Goal: Task Accomplishment & Management: Manage account settings

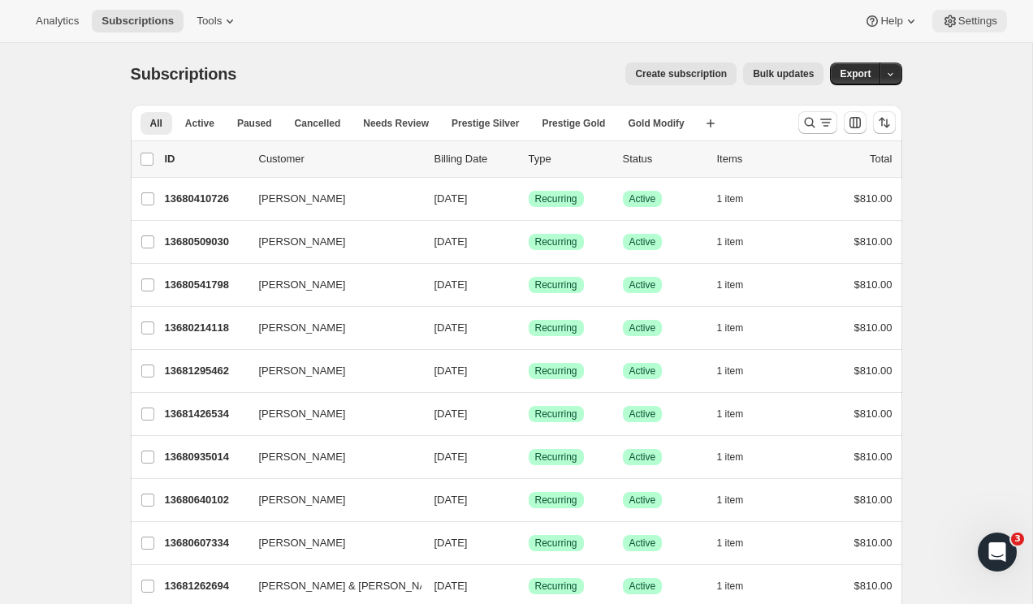
click at [993, 18] on span "Settings" at bounding box center [977, 21] width 39 height 13
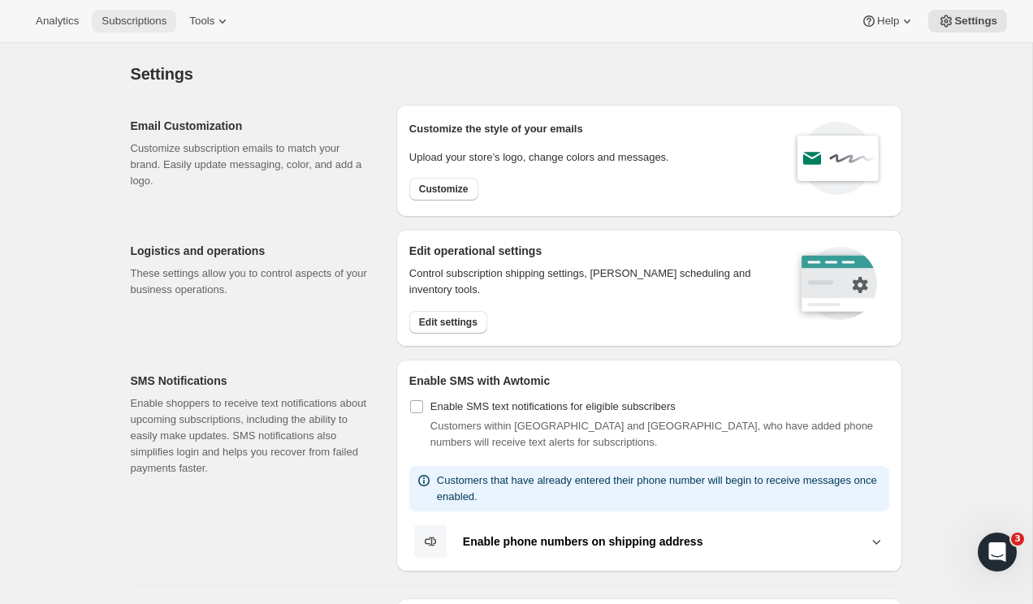
click at [161, 19] on span "Subscriptions" at bounding box center [134, 21] width 65 height 13
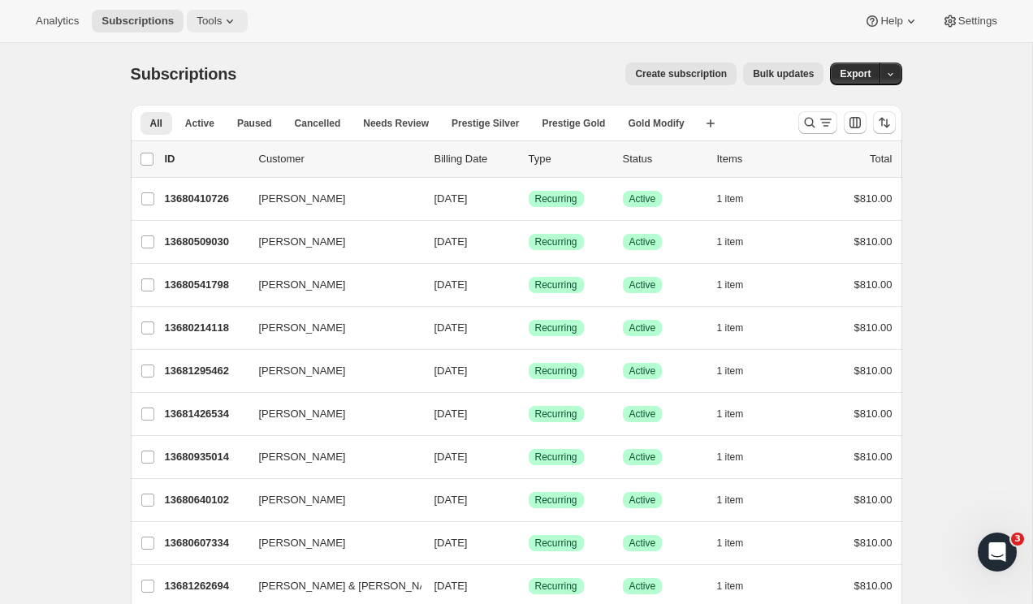
click at [236, 17] on icon at bounding box center [230, 21] width 16 height 16
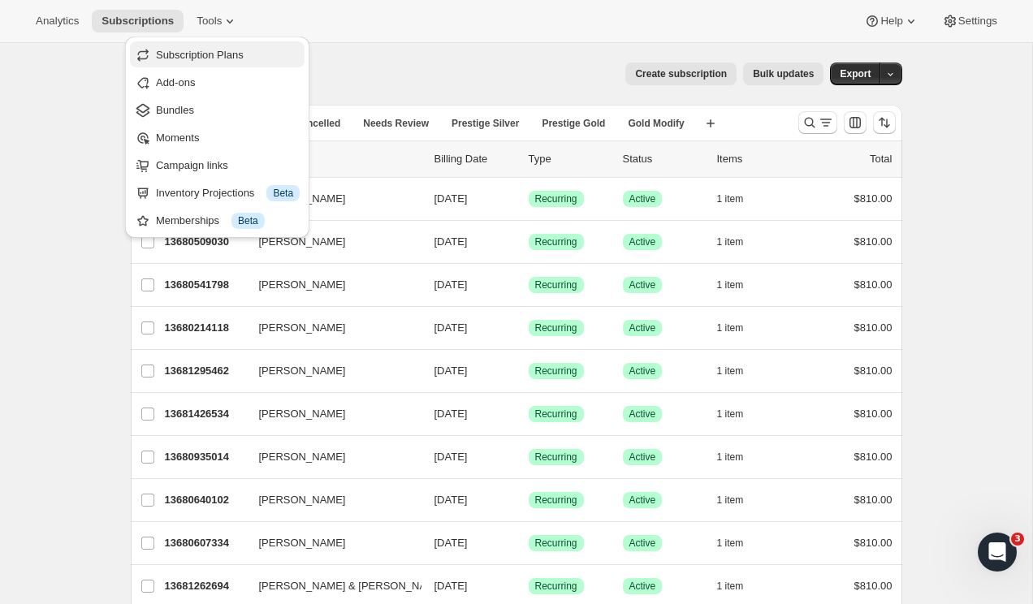
click at [215, 60] on span "Subscription Plans" at bounding box center [200, 55] width 88 height 12
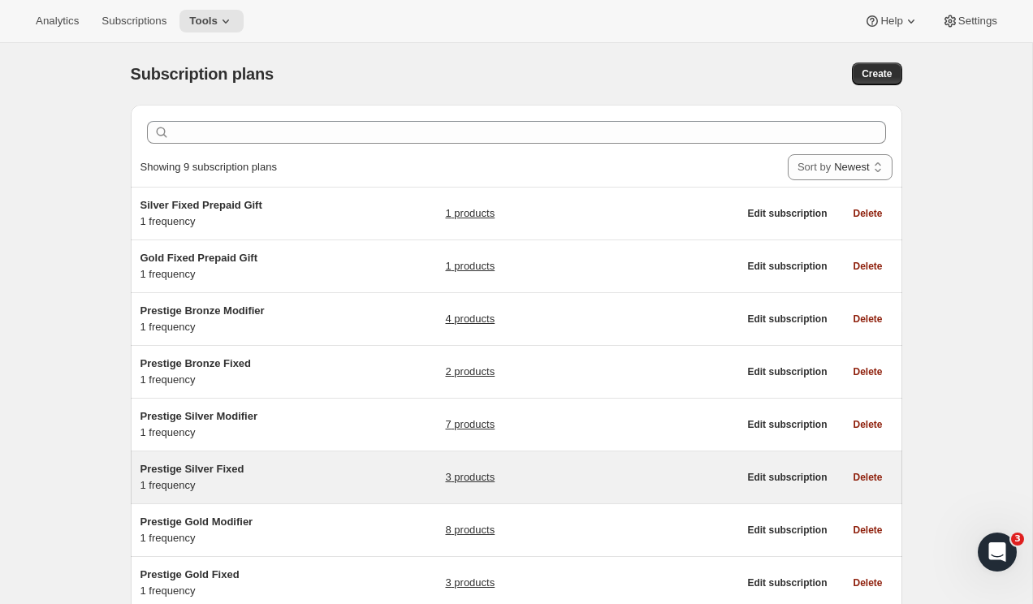
click at [202, 471] on span "Prestige Silver Fixed" at bounding box center [193, 469] width 104 height 12
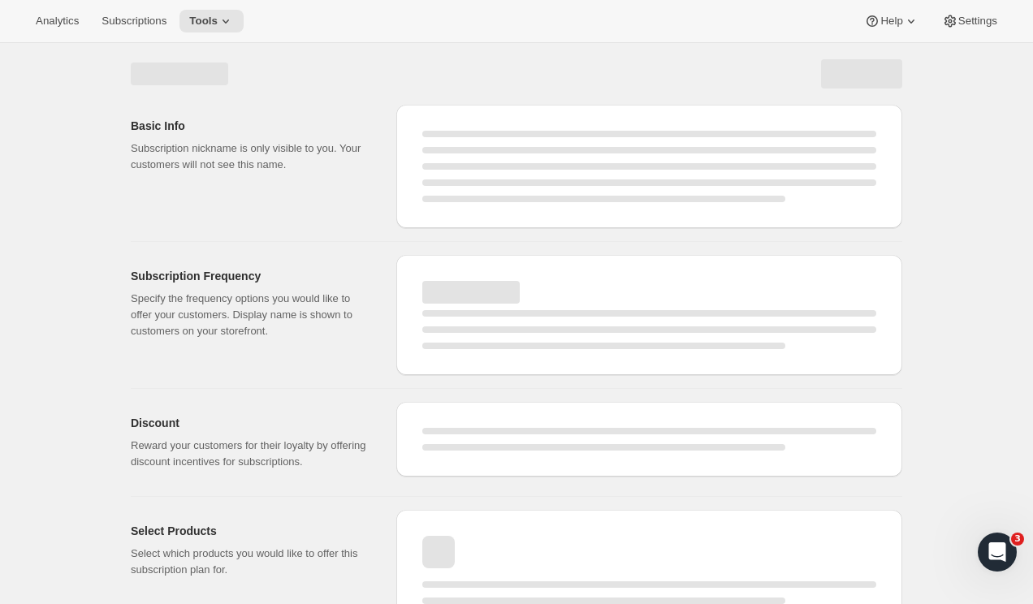
select select "WEEK"
select select "MONTH"
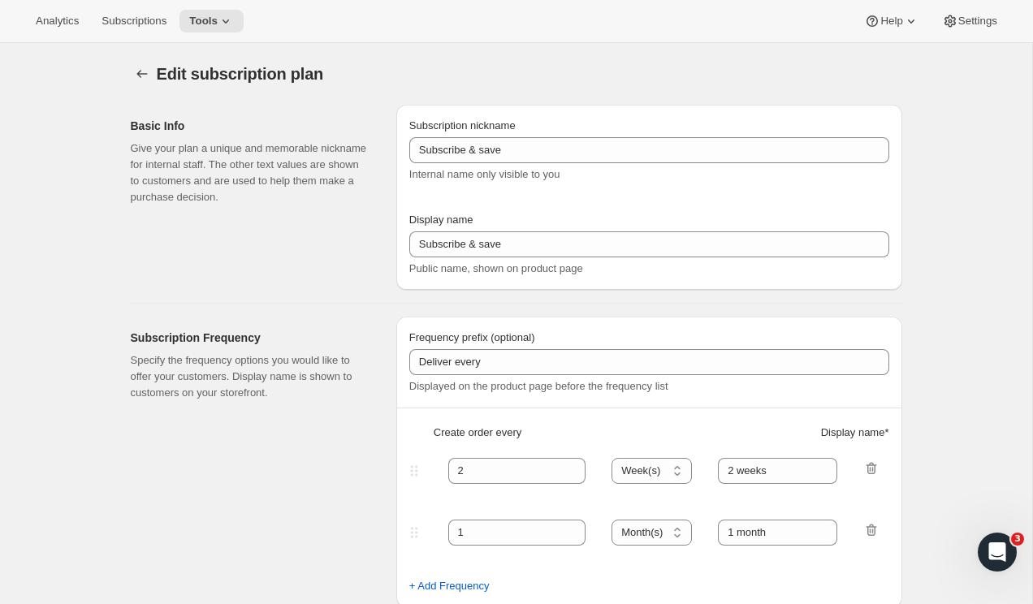
type input "Prestige Silver Fixed"
type input "Join the Silver Fixed Club"
type input "4"
select select "MONTH"
type input "4 Months"
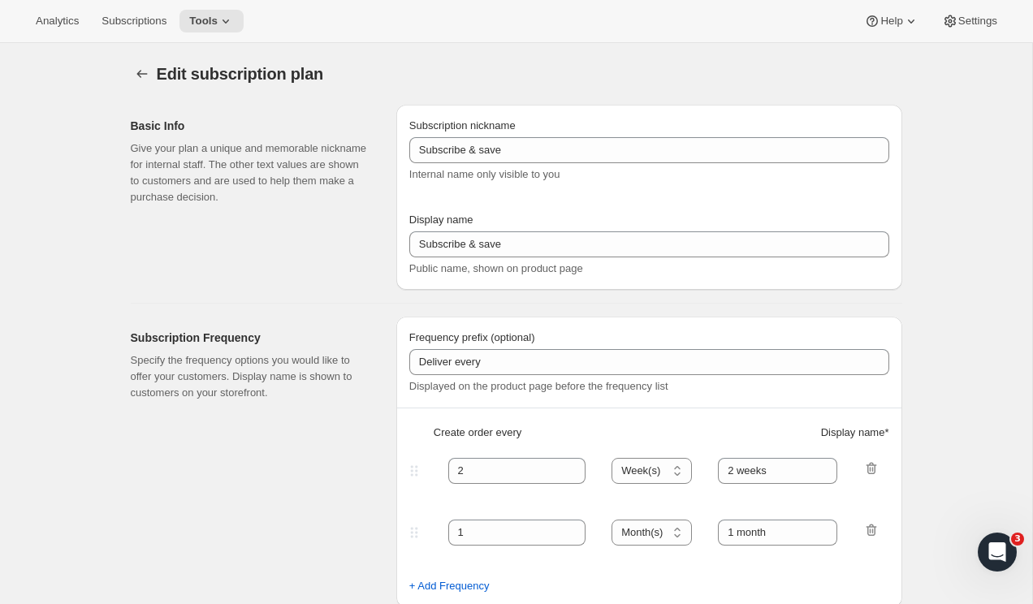
type input "Don’t forget to double-check your payment and shipping information before confi…"
checkbox input "true"
select select "YEARDAY"
select select "2"
select select "8"
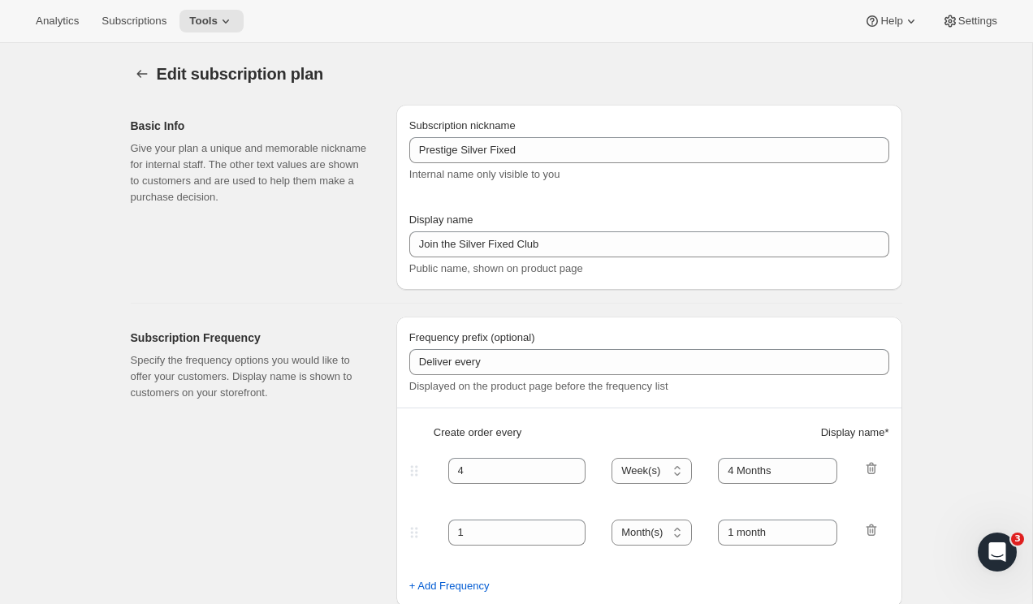
select select "6"
select select "8"
select select "10"
select select "8"
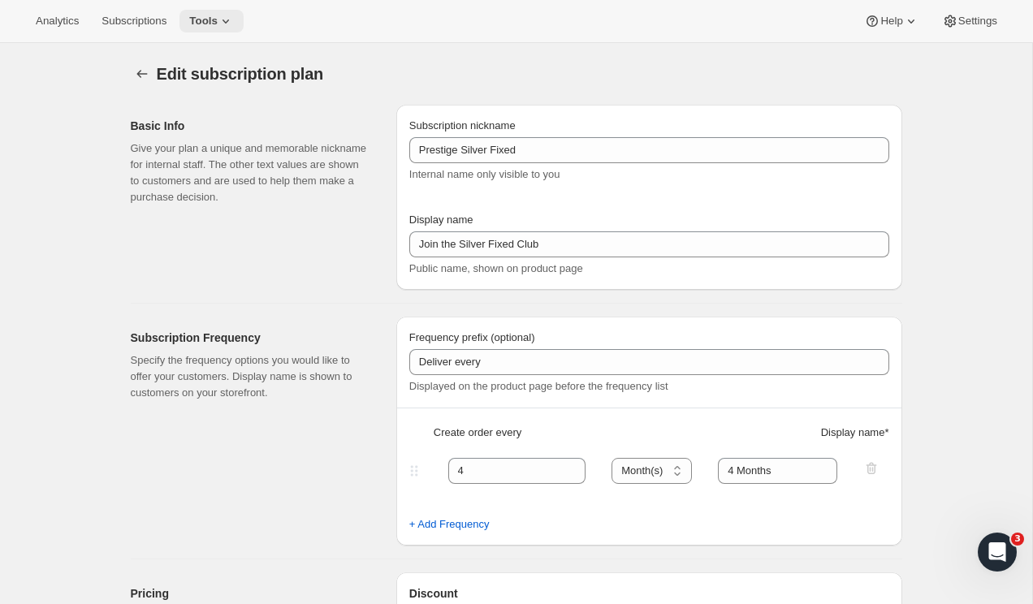
click at [234, 28] on icon at bounding box center [226, 21] width 16 height 16
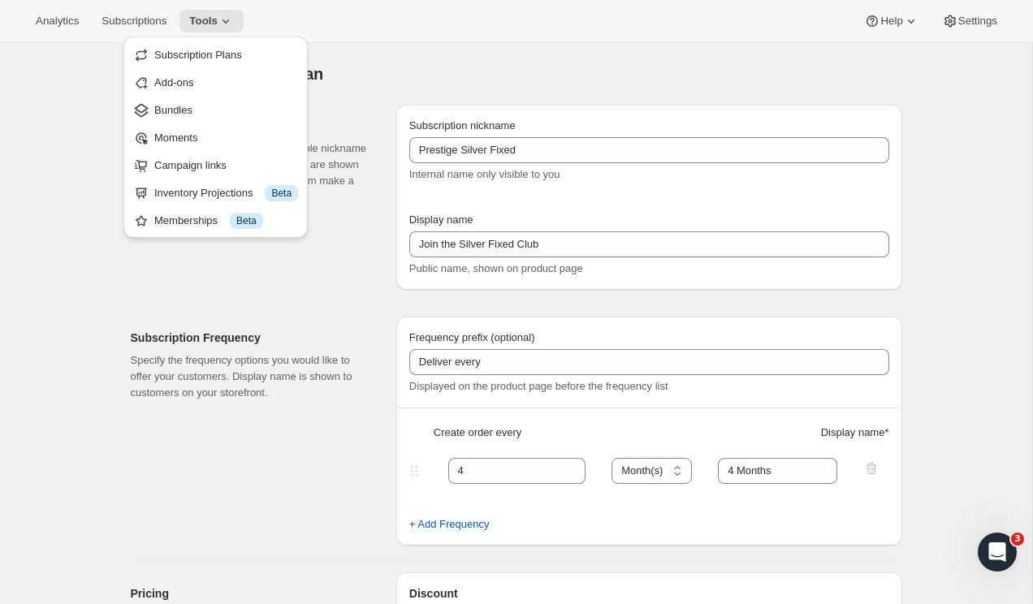
click at [188, 210] on button "Memberships Info Beta" at bounding box center [215, 220] width 175 height 26
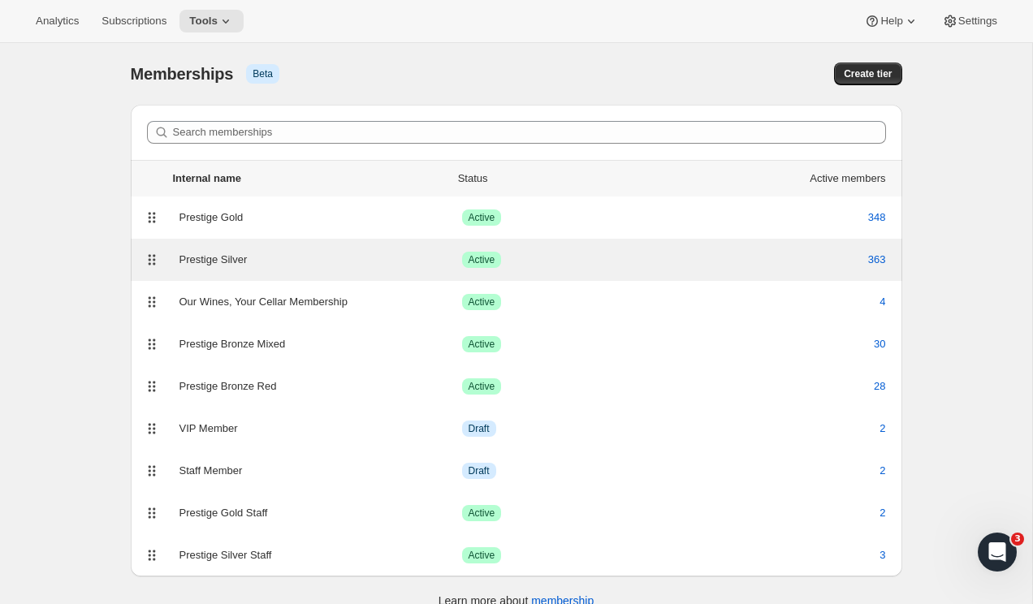
click at [231, 257] on div "Prestige Silver" at bounding box center [320, 260] width 283 height 16
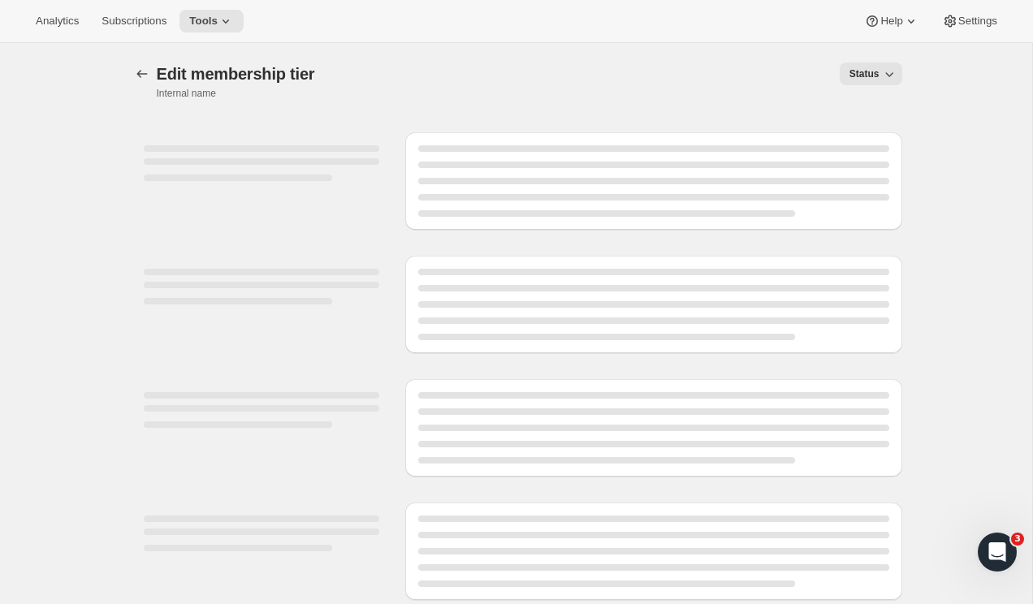
select select "products"
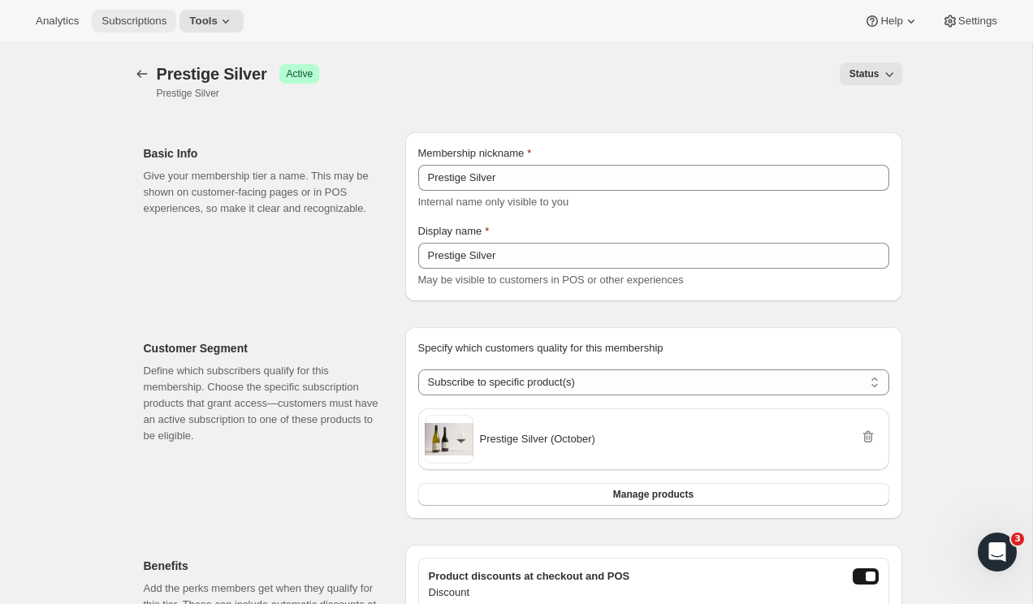
click at [153, 25] on span "Subscriptions" at bounding box center [134, 21] width 65 height 13
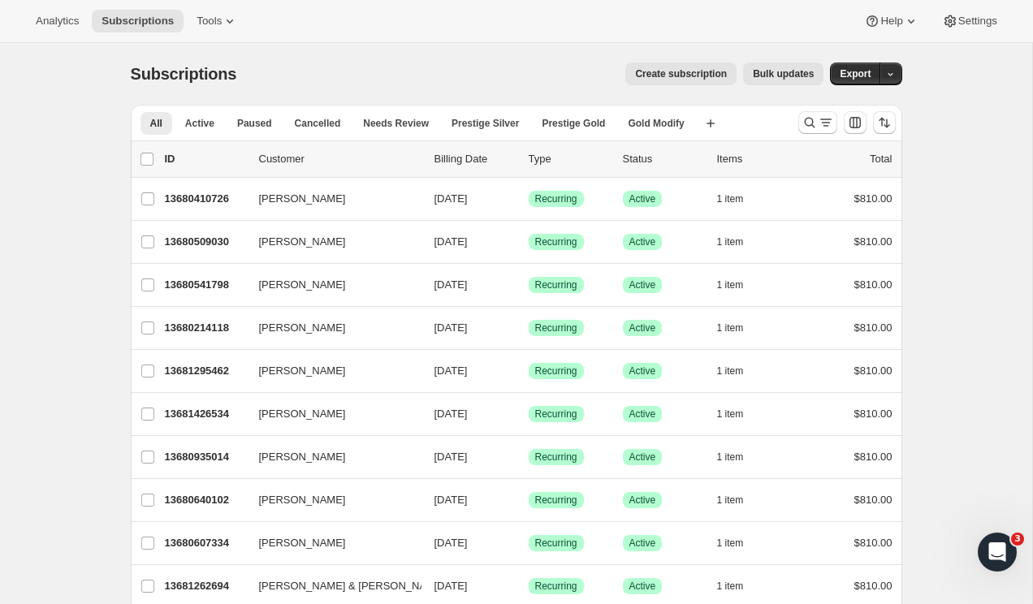
click at [422, 34] on div "Analytics Subscriptions Tools Help Settings" at bounding box center [516, 21] width 1033 height 43
click at [71, 26] on span "Analytics" at bounding box center [57, 21] width 43 height 13
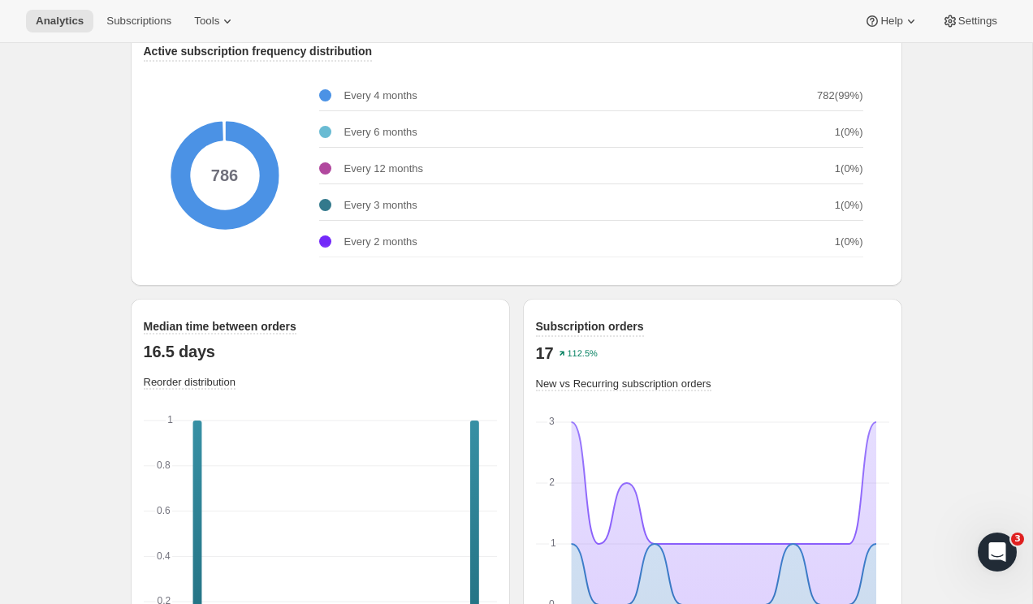
scroll to position [2159, 0]
